Goal: Check status: Check status

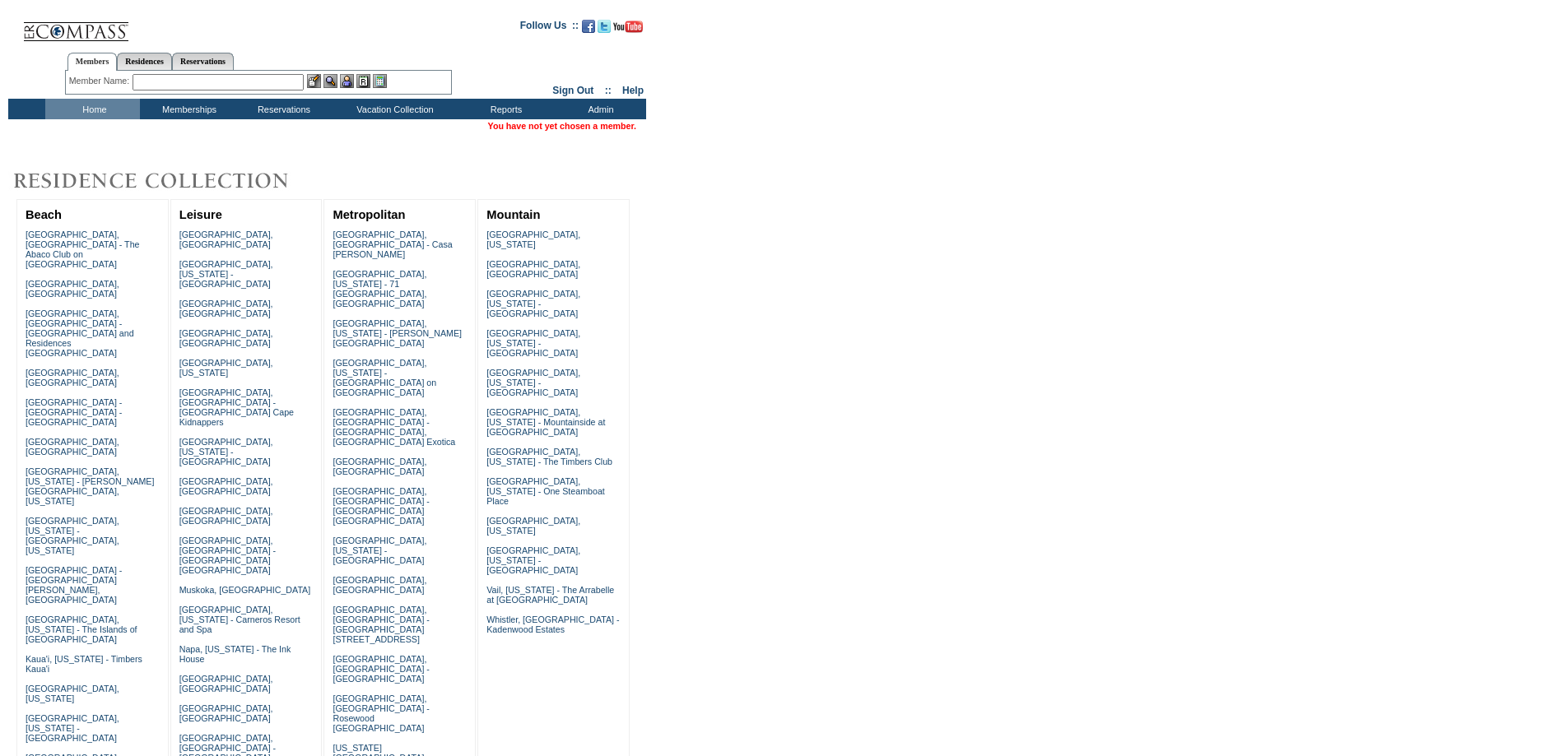
scroll to position [329, 0]
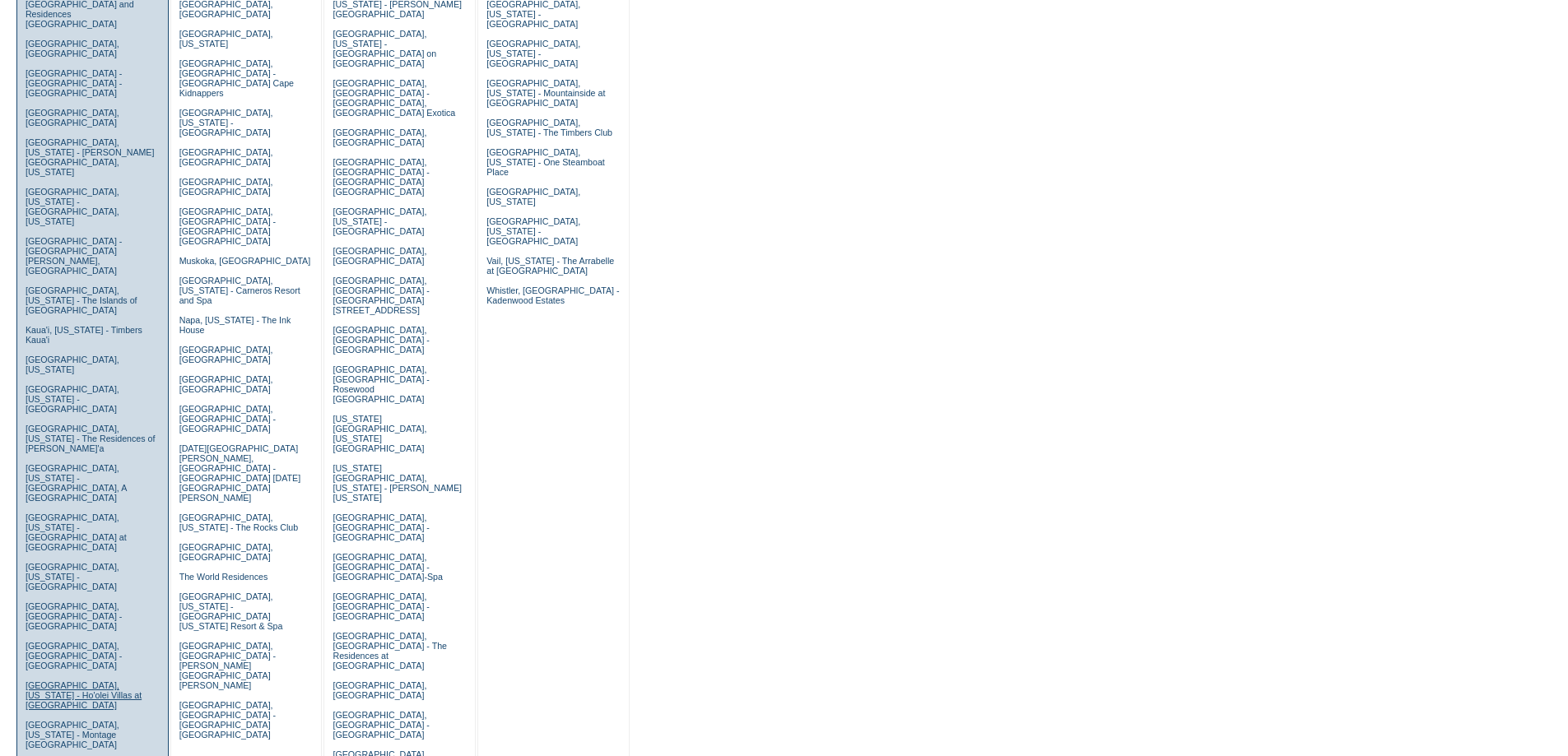
click at [55, 681] on link "[GEOGRAPHIC_DATA], [US_STATE] - Ho'olei Villas at [GEOGRAPHIC_DATA]" at bounding box center [83, 695] width 116 height 30
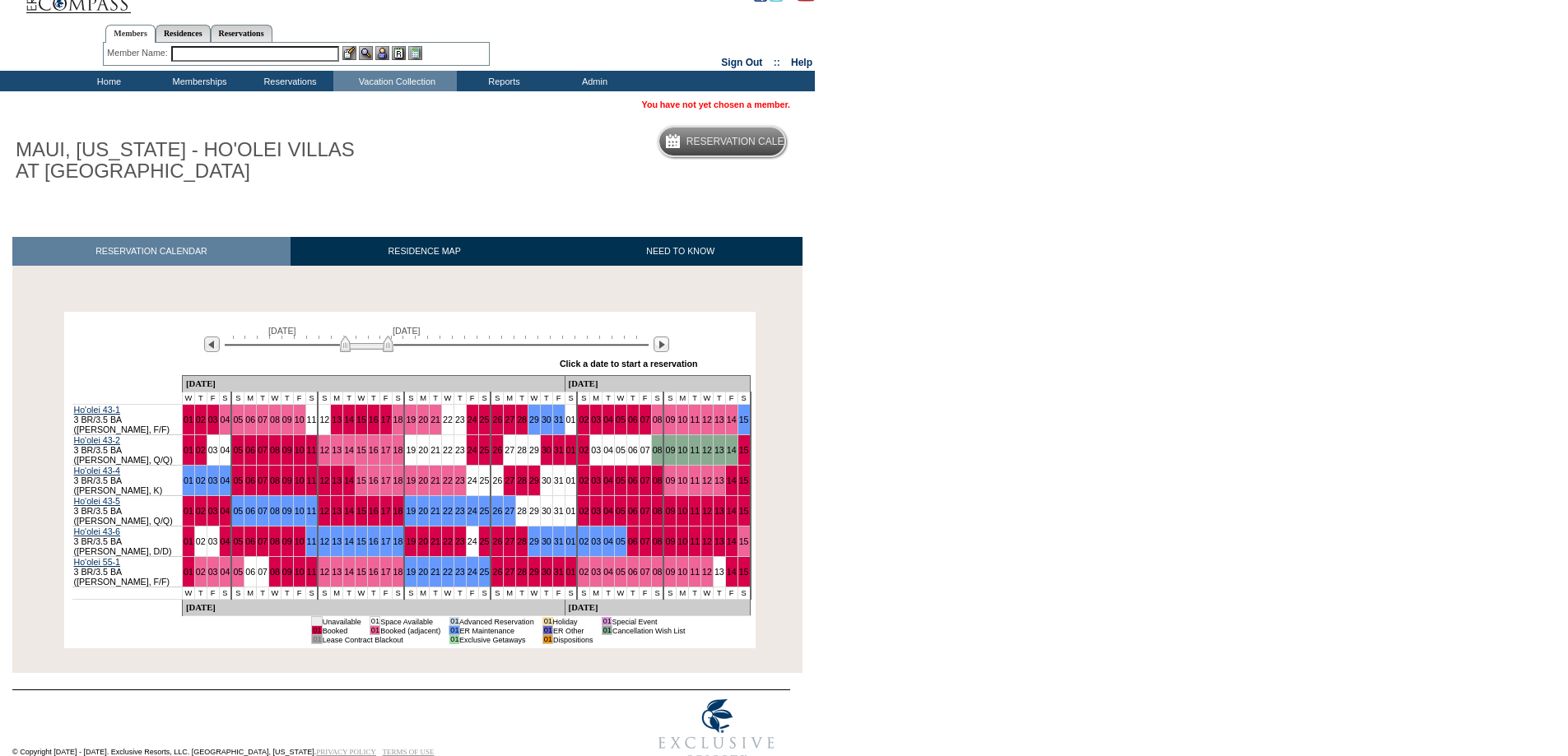
scroll to position [26, 0]
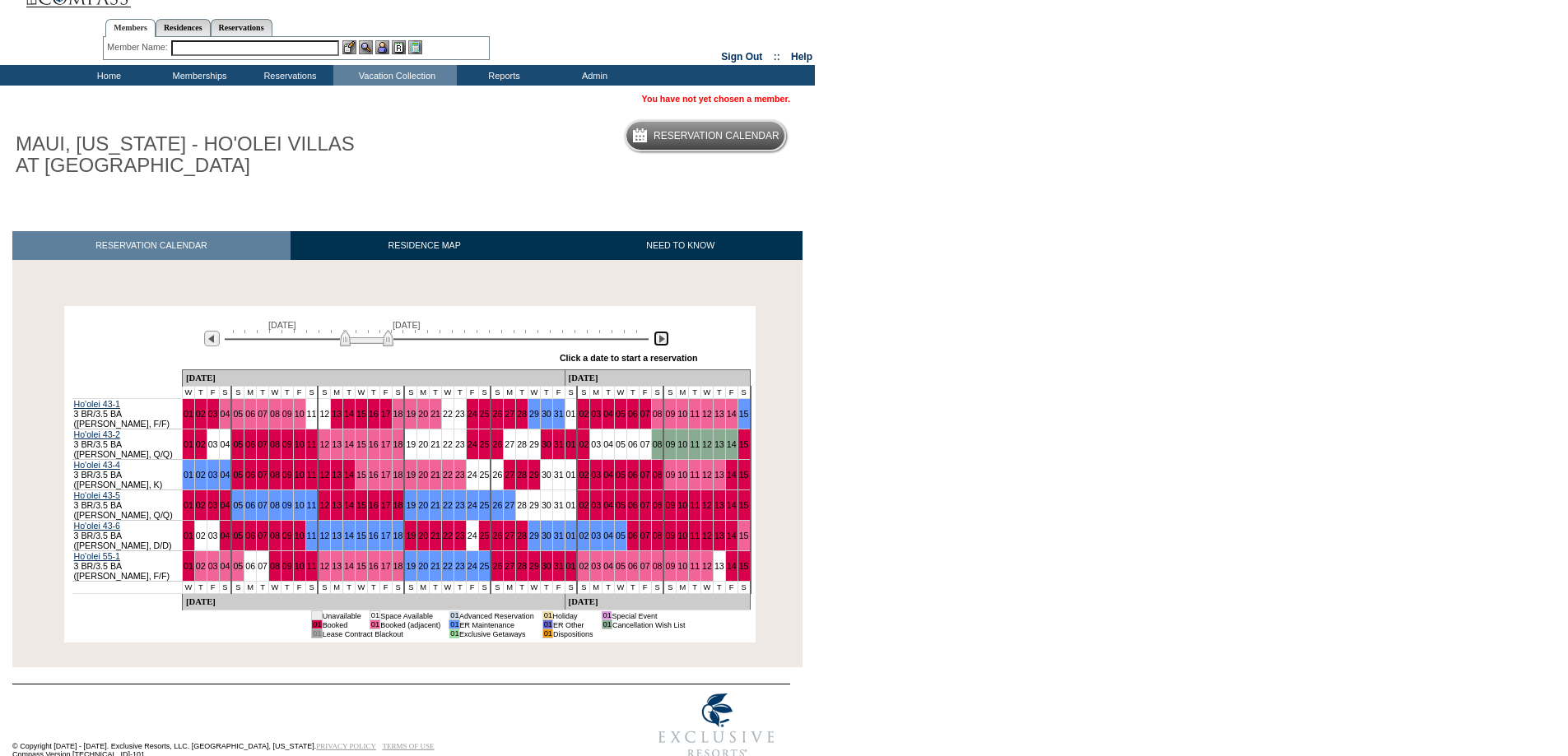
click at [663, 346] on img at bounding box center [661, 339] width 15 height 15
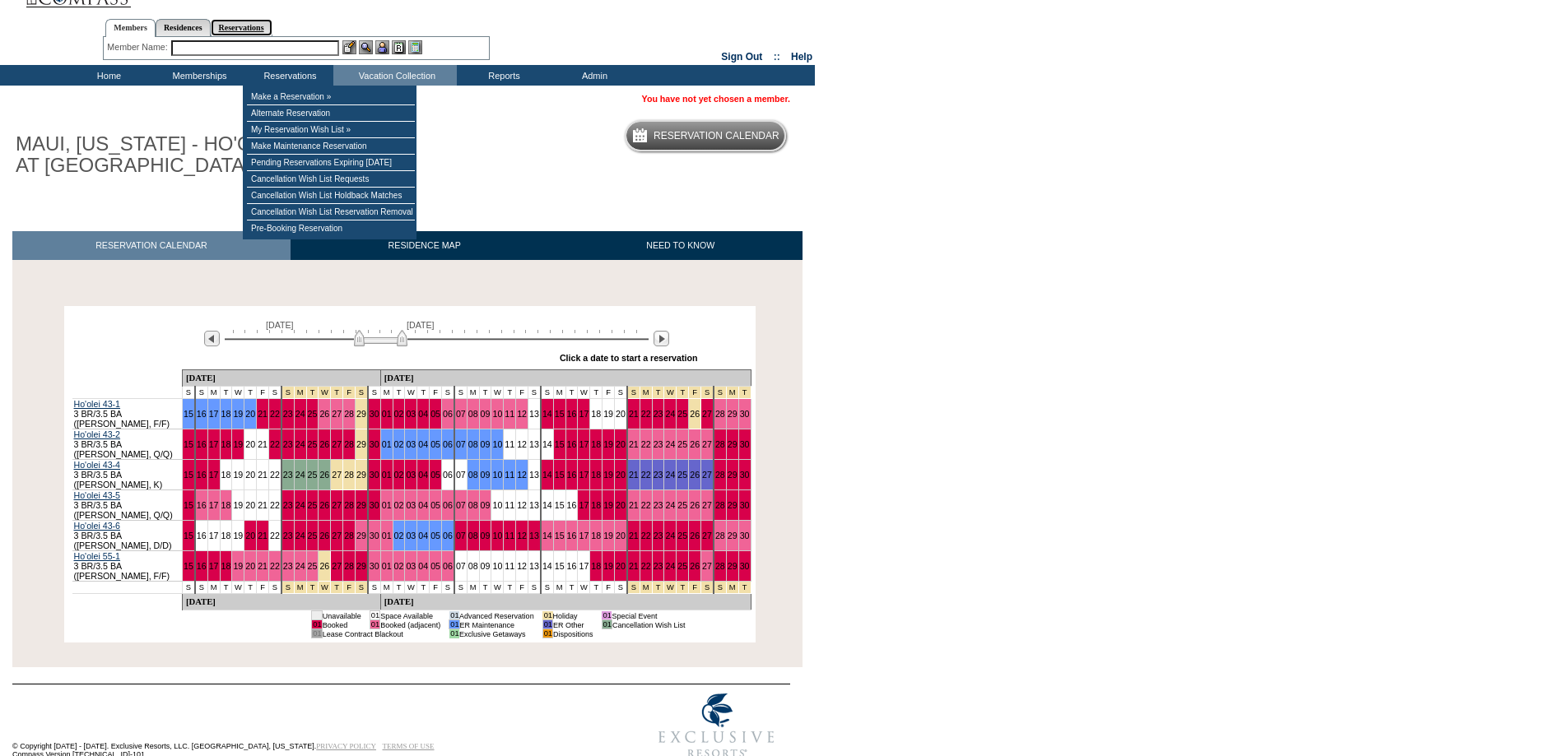
click at [260, 32] on link "Reservations" at bounding box center [242, 27] width 62 height 17
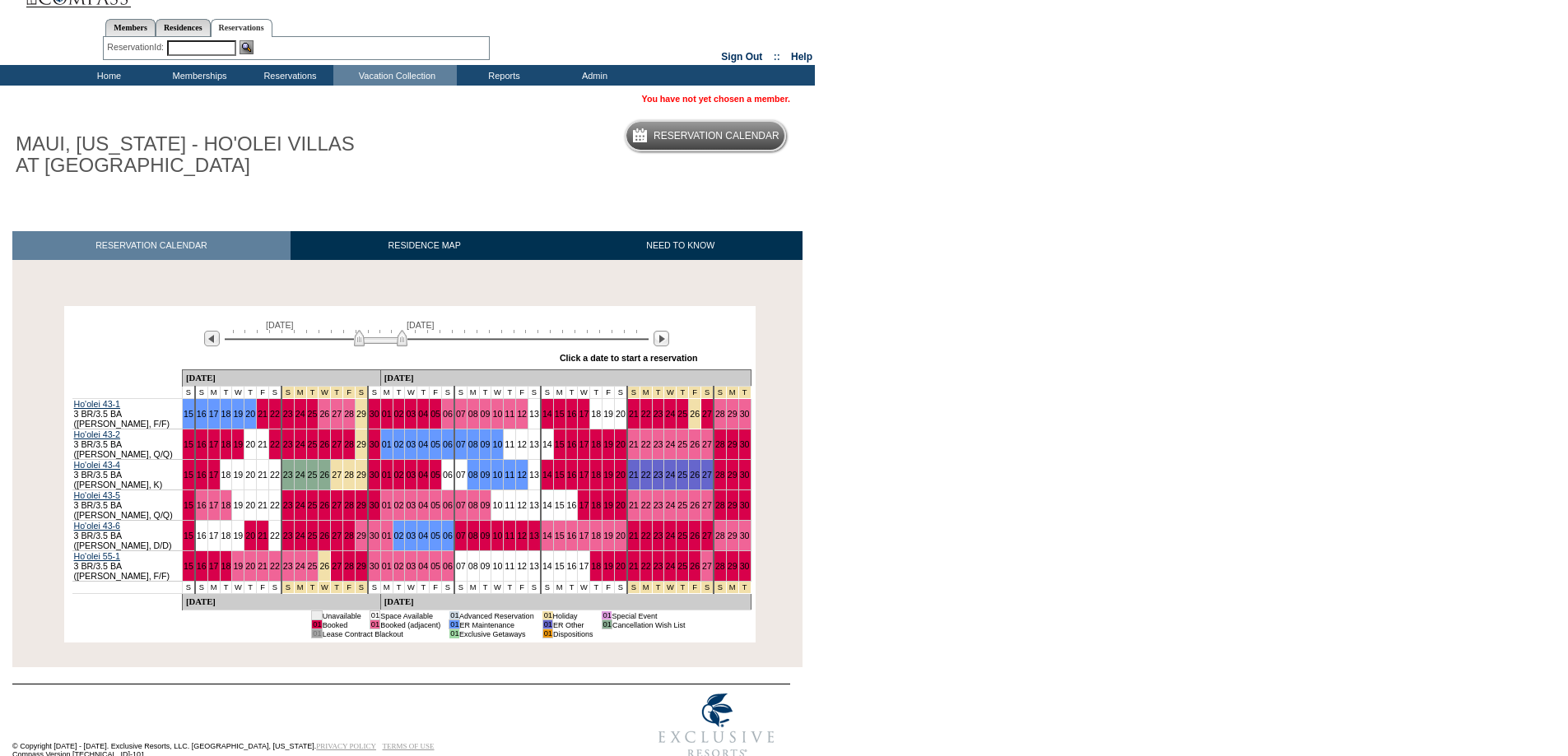
click at [199, 51] on input "text" at bounding box center [201, 48] width 69 height 15
paste input "1796544"
type input "1796544"
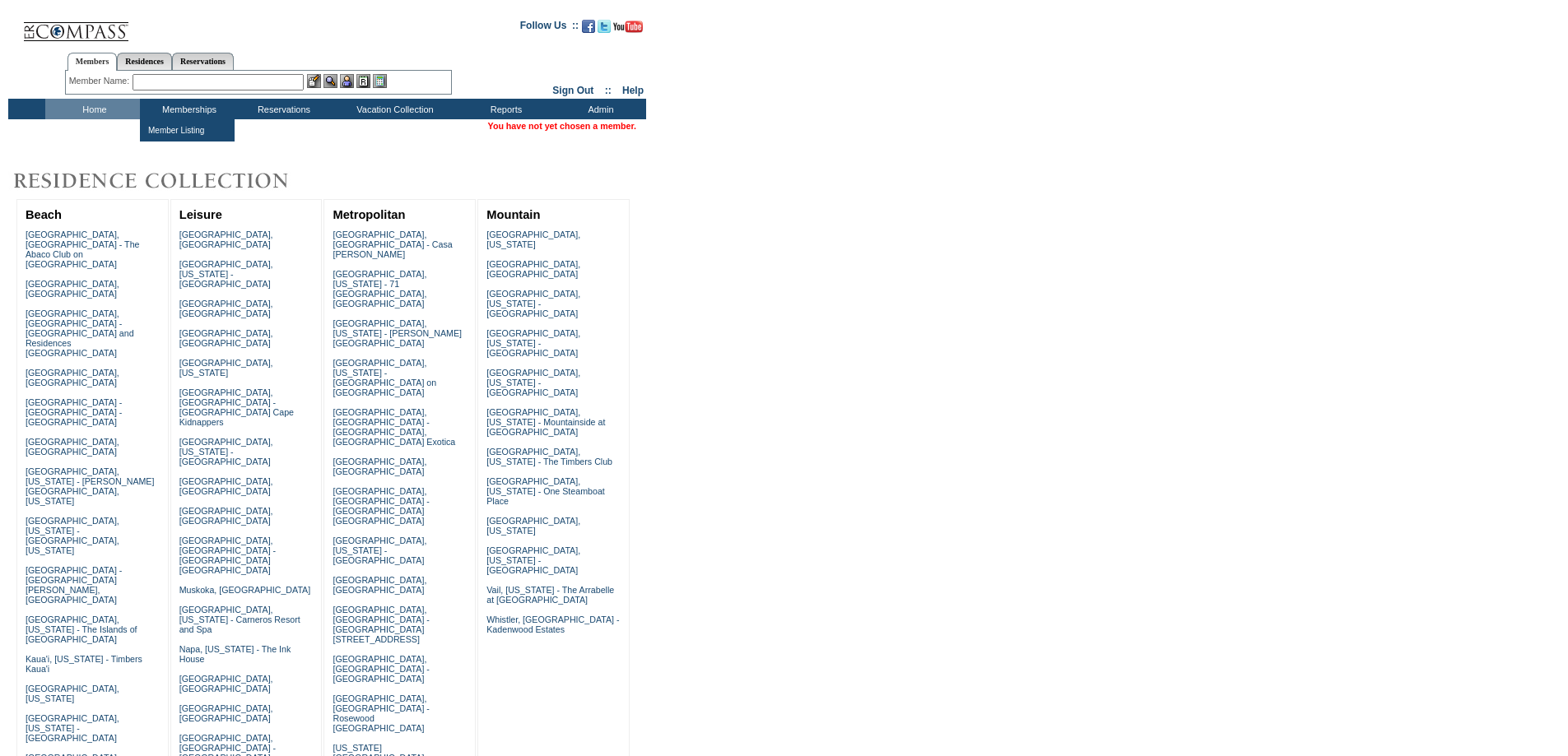
click at [185, 82] on input "text" at bounding box center [219, 81] width 171 height 16
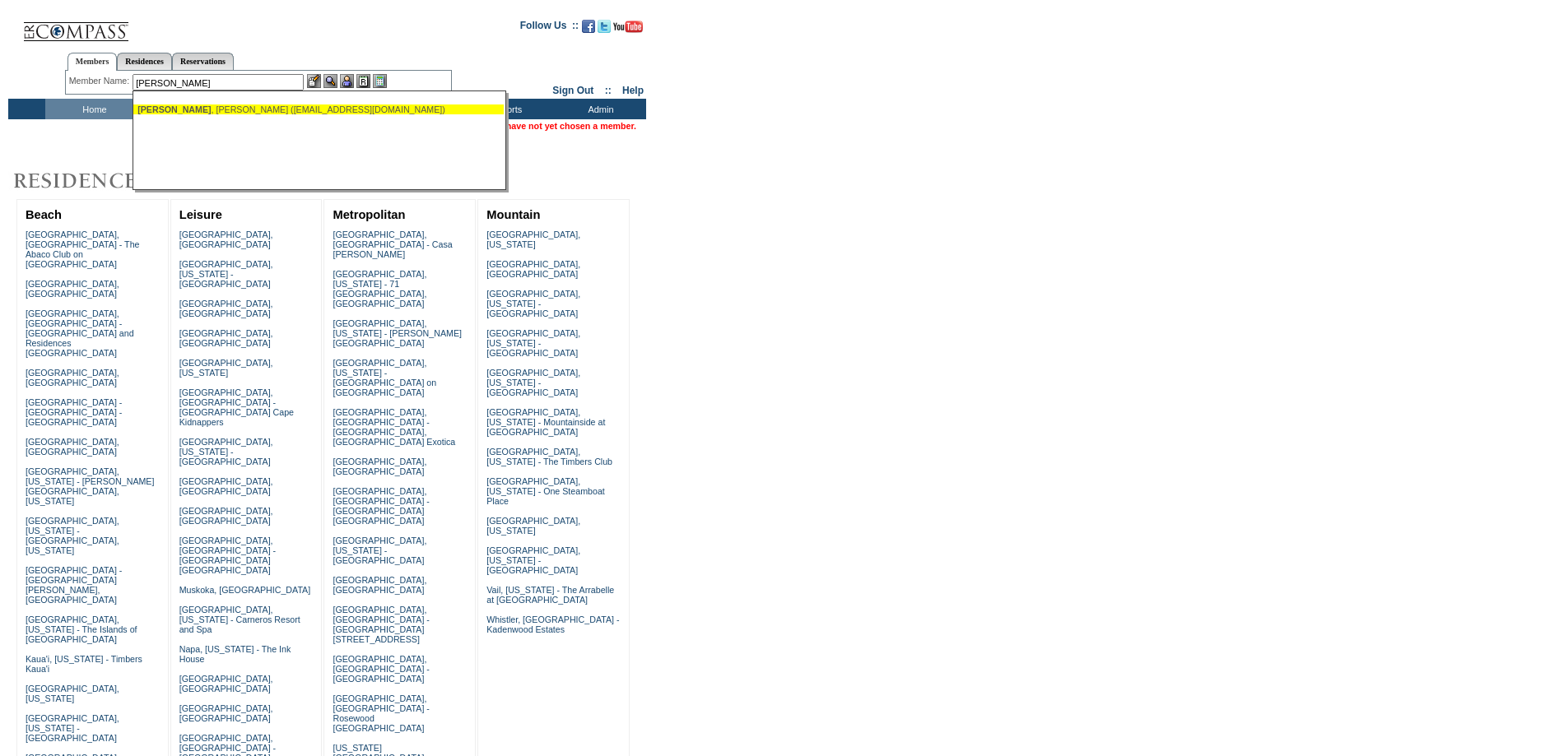
click at [205, 110] on div "[PERSON_NAME] ([EMAIL_ADDRESS][DOMAIN_NAME])" at bounding box center [318, 110] width 362 height 10
type input "[PERSON_NAME] ([EMAIL_ADDRESS][DOMAIN_NAME])"
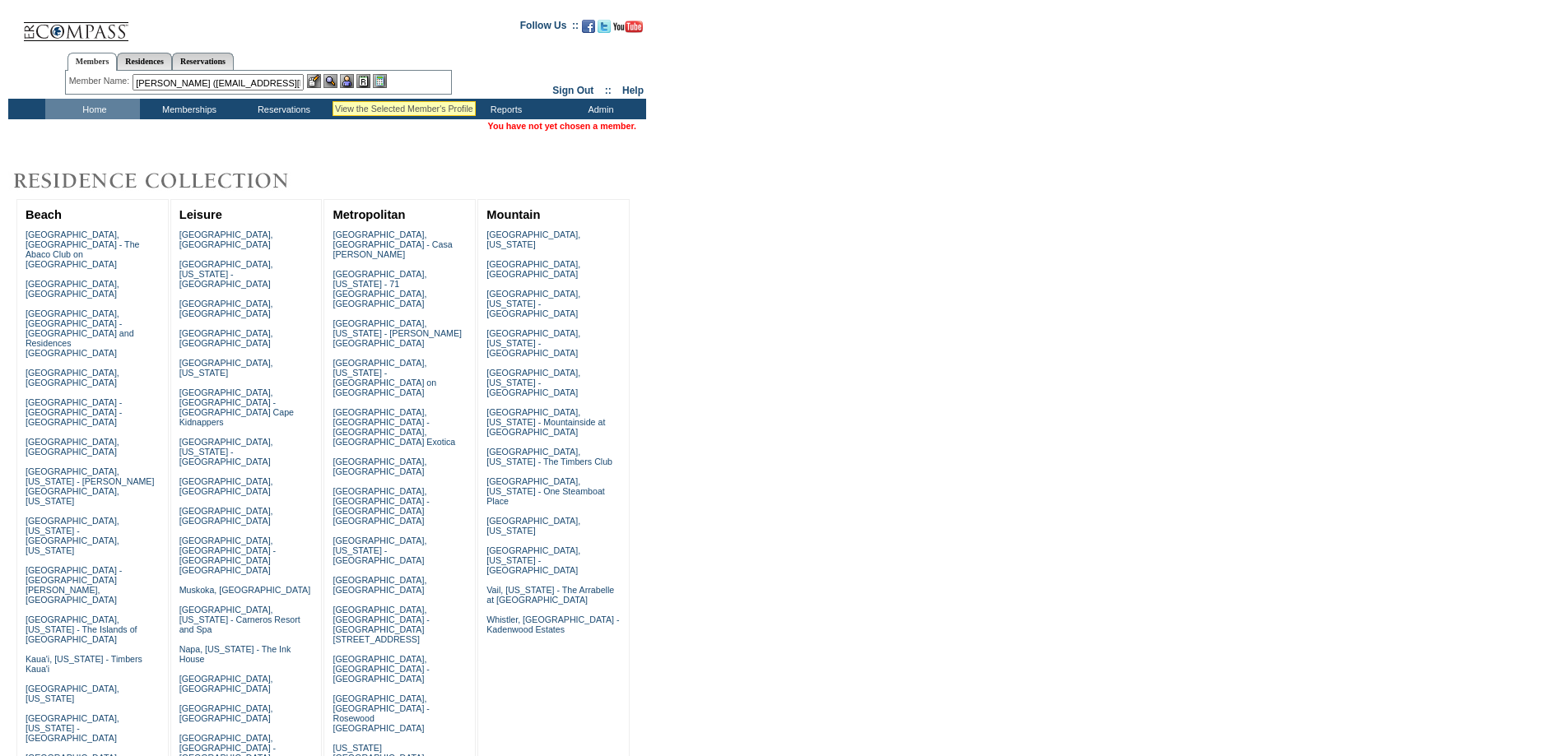
click at [331, 80] on img at bounding box center [330, 81] width 14 height 14
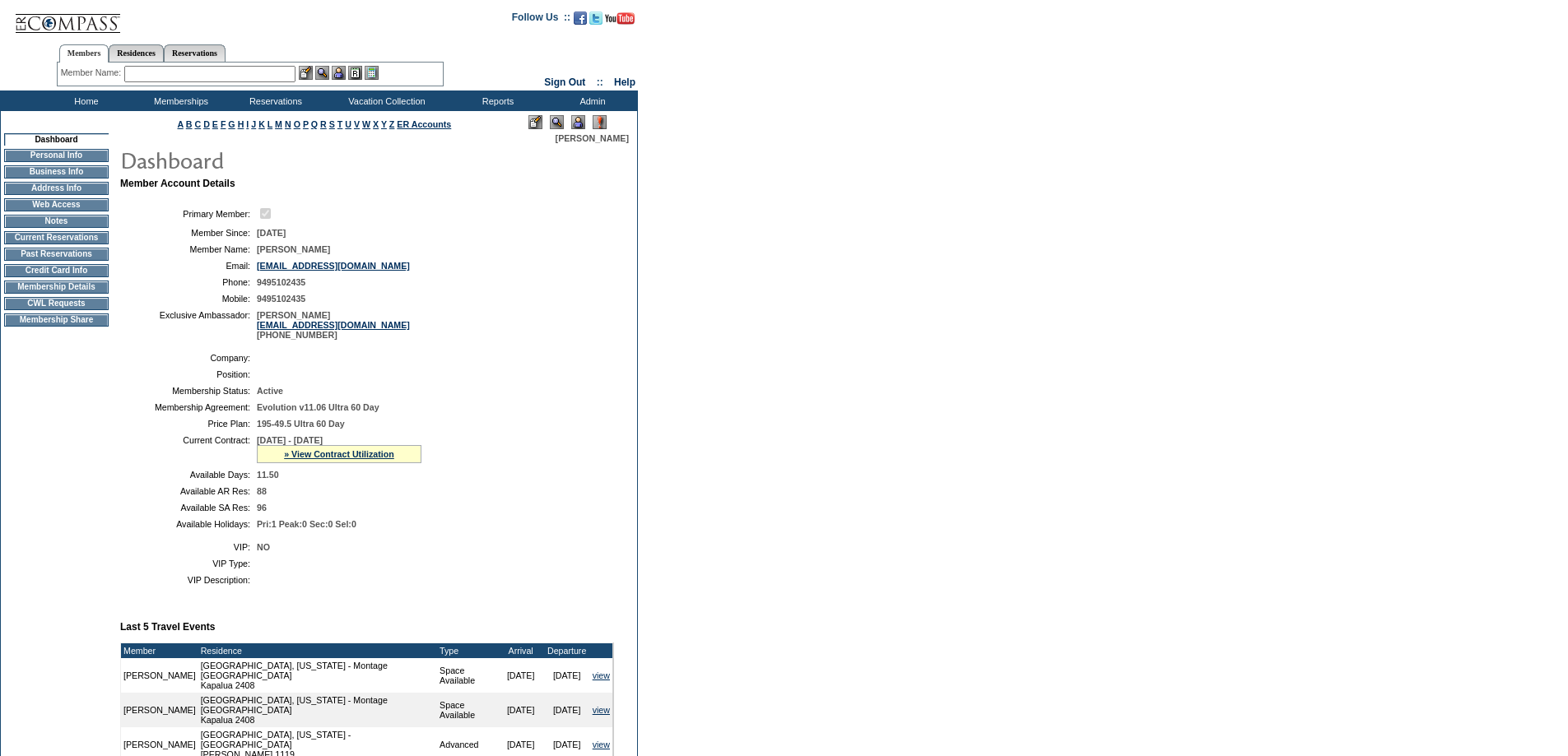
click at [1042, 332] on form "Follow Us ::" at bounding box center [784, 608] width 1568 height 1216
